Goal: Information Seeking & Learning: Learn about a topic

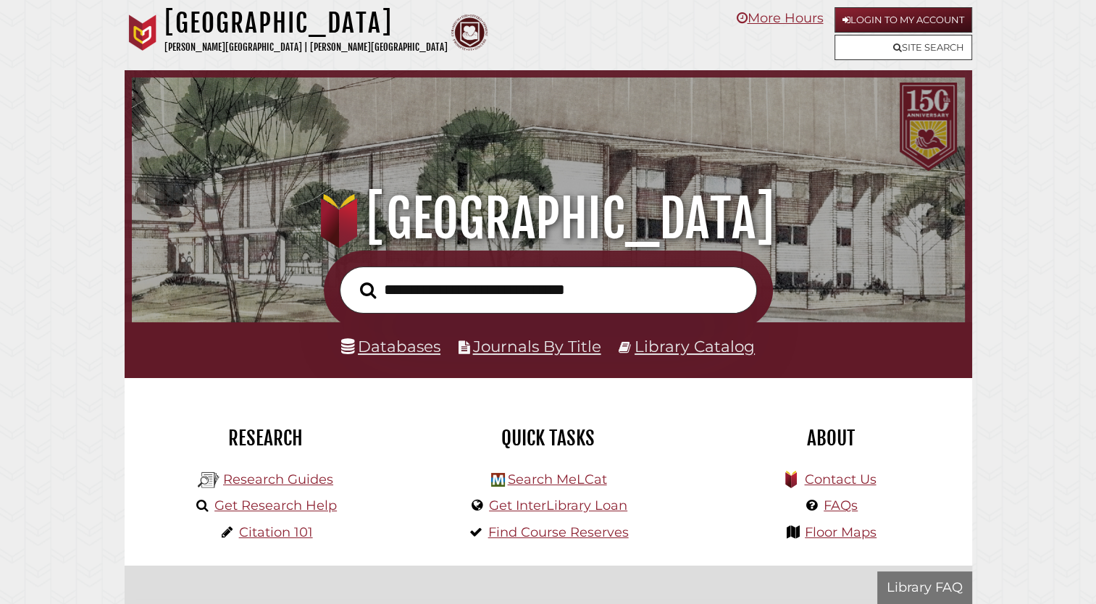
scroll to position [275, 826]
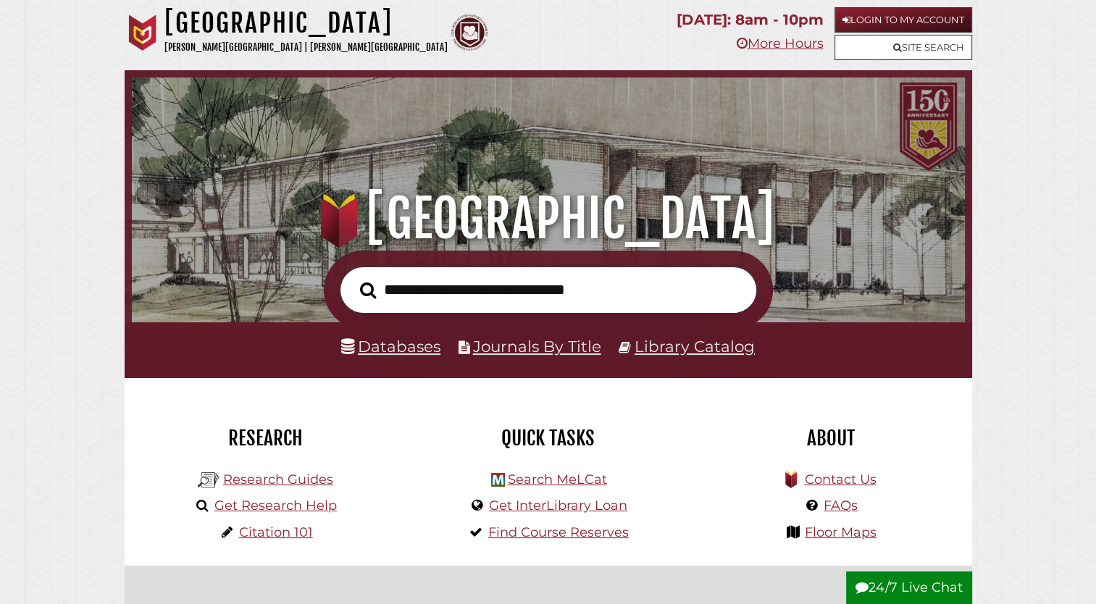
click at [395, 357] on li "Databases" at bounding box center [390, 347] width 99 height 28
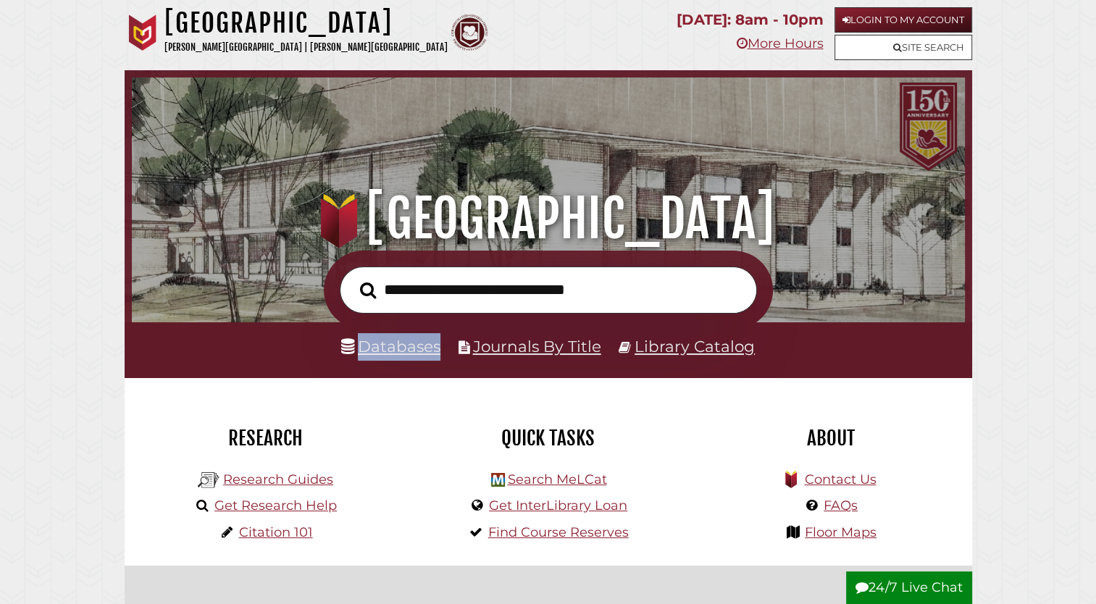
click at [395, 357] on li "Databases" at bounding box center [390, 347] width 99 height 28
click at [395, 354] on link "Databases" at bounding box center [390, 346] width 99 height 19
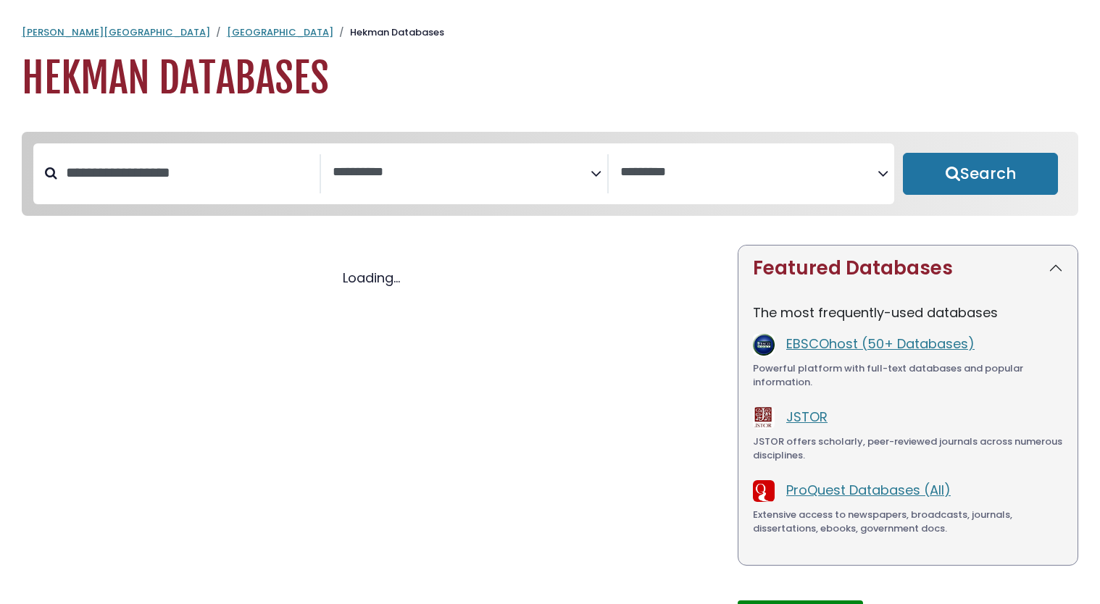
select select "Database Subject Filter"
select select "Database Vendors Filter"
select select "Database Subject Filter"
select select "Database Vendors Filter"
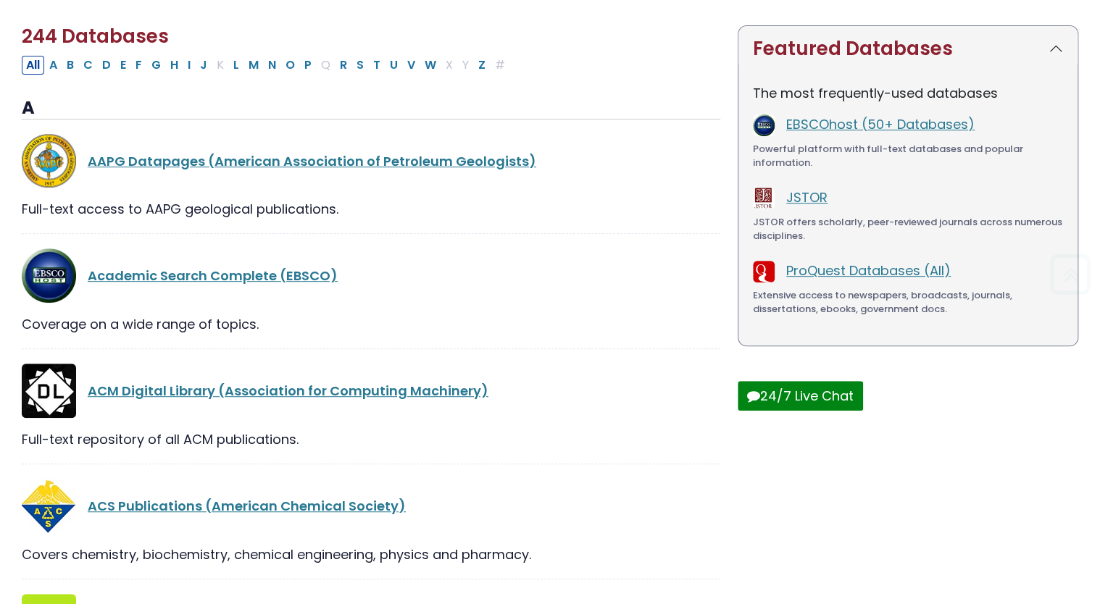
scroll to position [232, 0]
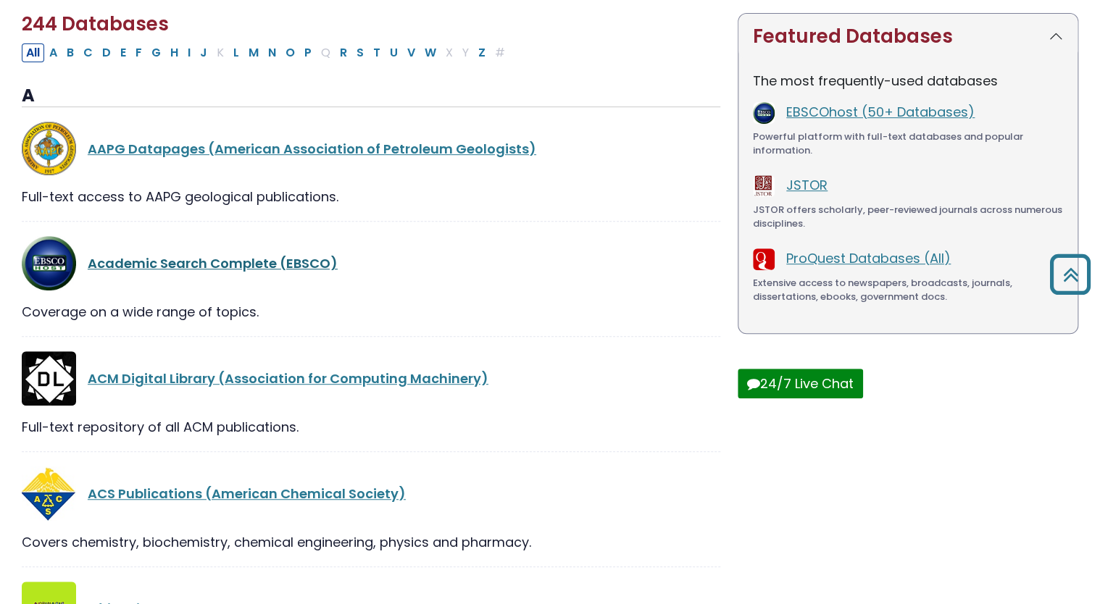
click at [261, 267] on link "Academic Search Complete (EBSCO)" at bounding box center [213, 263] width 250 height 18
click at [206, 272] on link "Academic Search Complete (EBSCO)" at bounding box center [213, 263] width 250 height 18
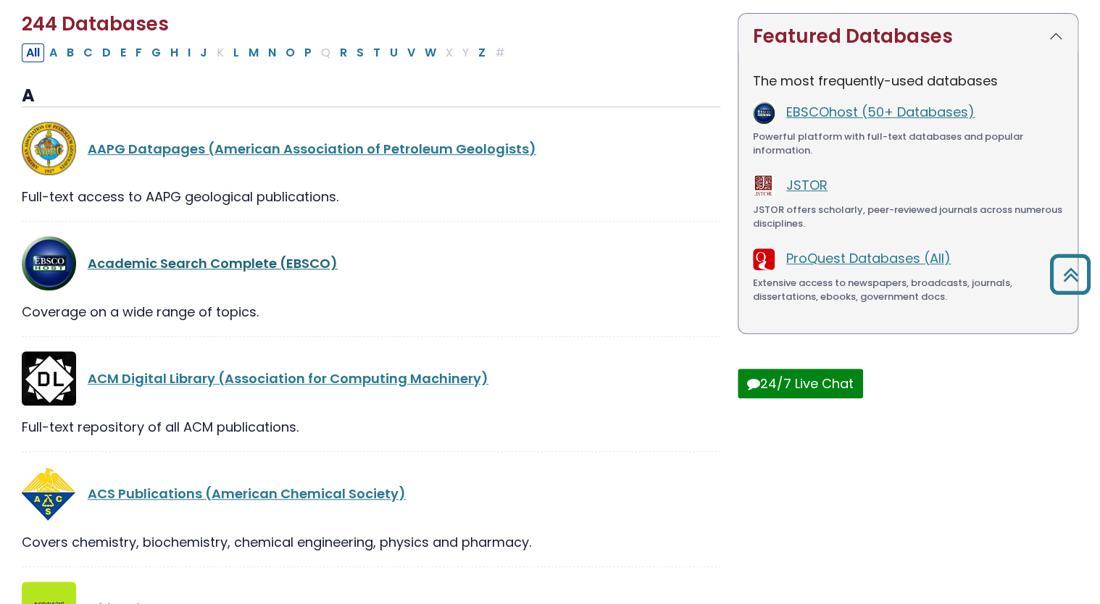
click at [206, 272] on link "Academic Search Complete (EBSCO)" at bounding box center [213, 263] width 250 height 18
click at [180, 272] on link "Academic Search Complete (EBSCO)" at bounding box center [213, 263] width 250 height 18
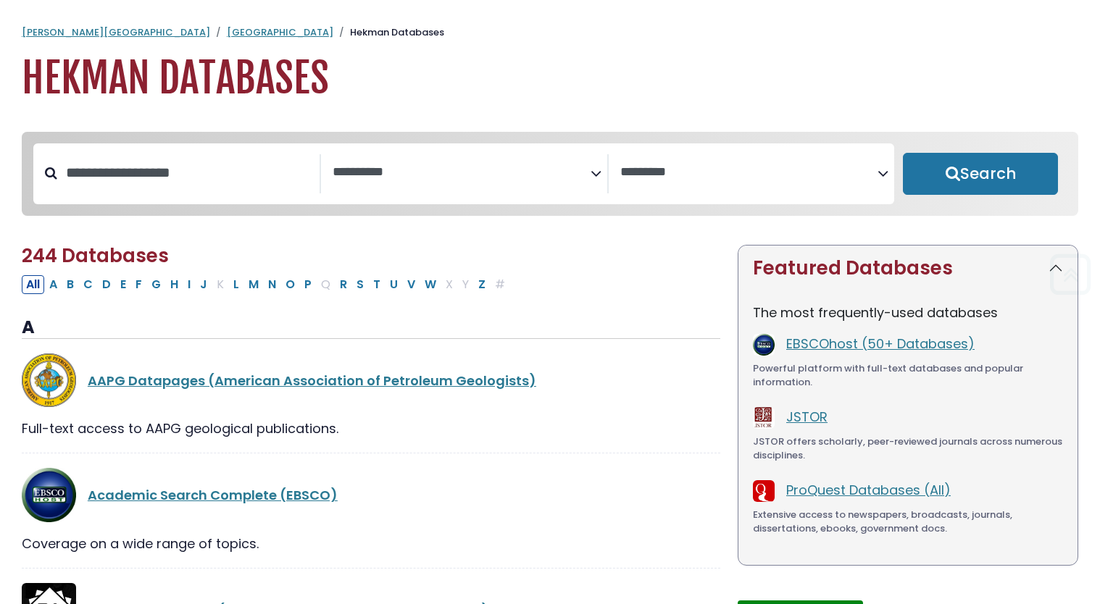
select select "Database Subject Filter"
select select "Database Vendors Filter"
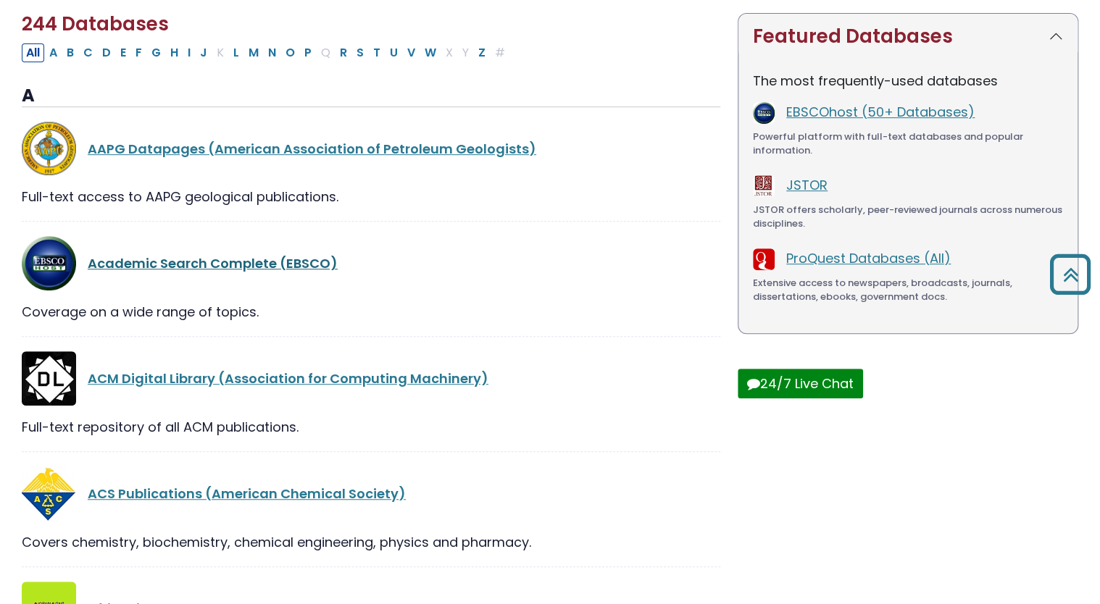
click at [184, 267] on link "Academic Search Complete (EBSCO)" at bounding box center [213, 263] width 250 height 18
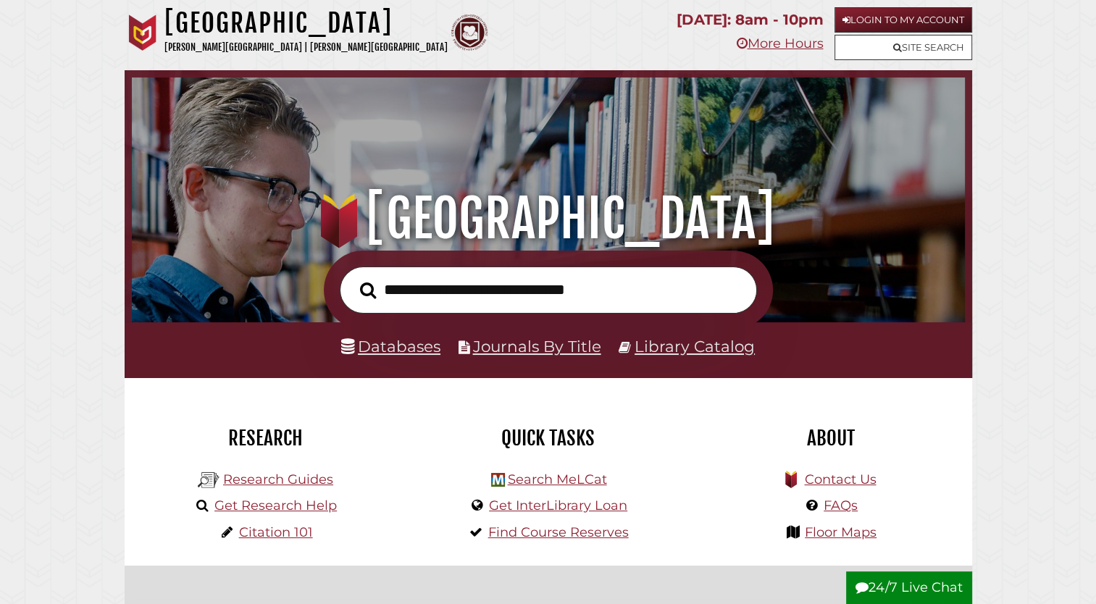
scroll to position [275, 826]
click at [388, 300] on input "text" at bounding box center [548, 290] width 417 height 47
type input "**********"
click at [353, 278] on button "Search" at bounding box center [368, 290] width 30 height 25
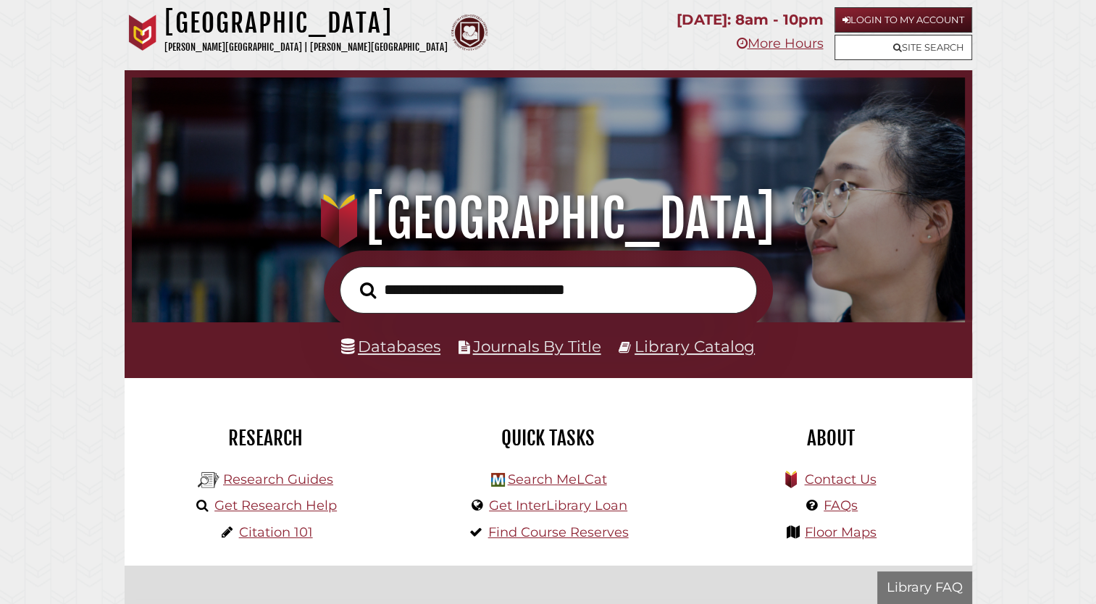
scroll to position [275, 826]
click at [388, 288] on input "text" at bounding box center [548, 290] width 417 height 47
type input "**********"
click at [353, 278] on button "Search" at bounding box center [368, 290] width 30 height 25
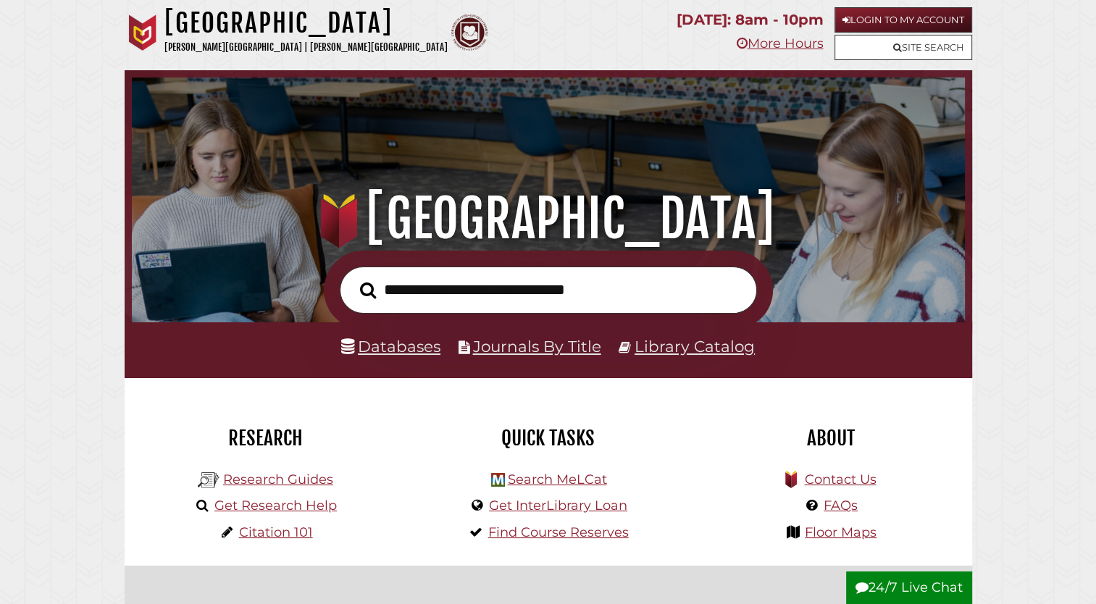
scroll to position [275, 826]
click at [412, 299] on input "text" at bounding box center [548, 290] width 417 height 47
click at [353, 278] on button "Search" at bounding box center [368, 290] width 30 height 25
type input "**********"
click at [353, 278] on button "Search" at bounding box center [368, 290] width 30 height 25
